Goal: Information Seeking & Learning: Learn about a topic

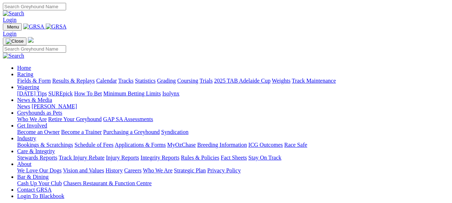
click at [25, 78] on link "Fields & Form" at bounding box center [34, 81] width 34 height 6
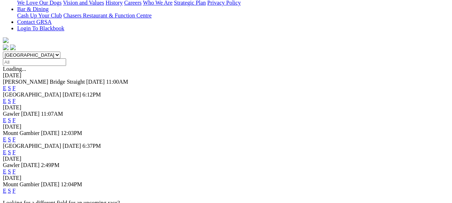
scroll to position [183, 0]
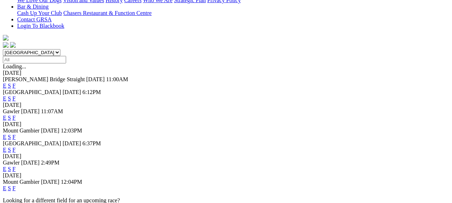
click at [6, 147] on link "E" at bounding box center [5, 150] width 4 height 6
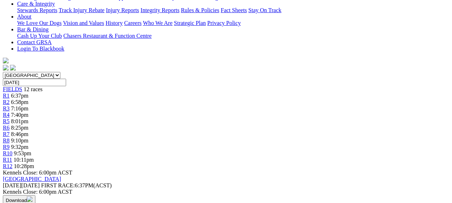
scroll to position [158, 0]
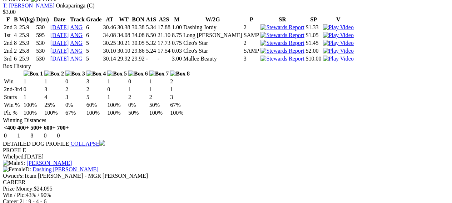
scroll to position [758, 0]
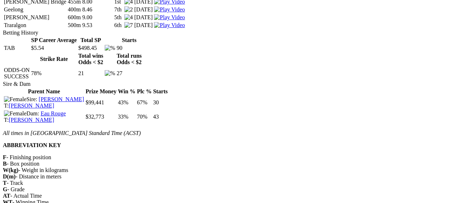
scroll to position [835, 0]
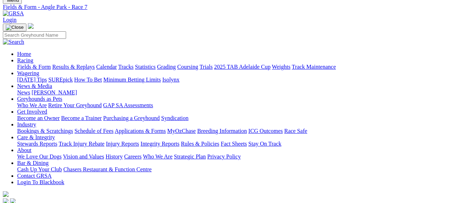
scroll to position [24, 0]
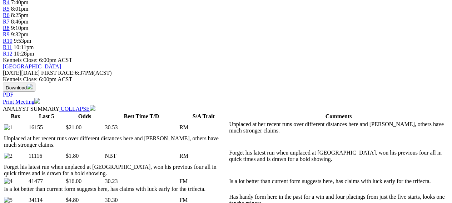
scroll to position [30, 0]
